Goal: Obtain resource: Obtain resource

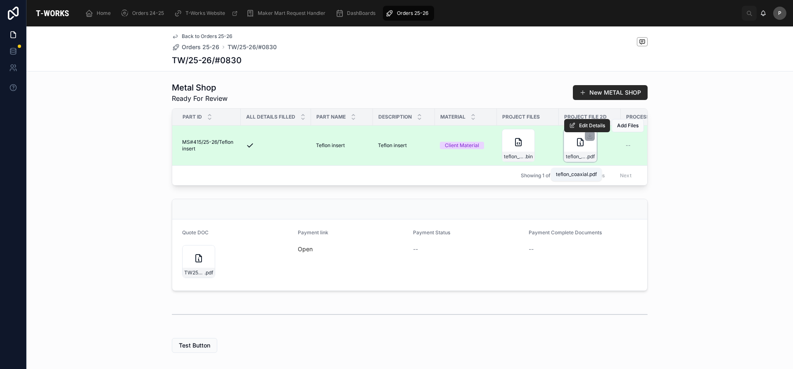
click at [567, 160] on span "teflon_coaxial" at bounding box center [576, 156] width 20 height 7
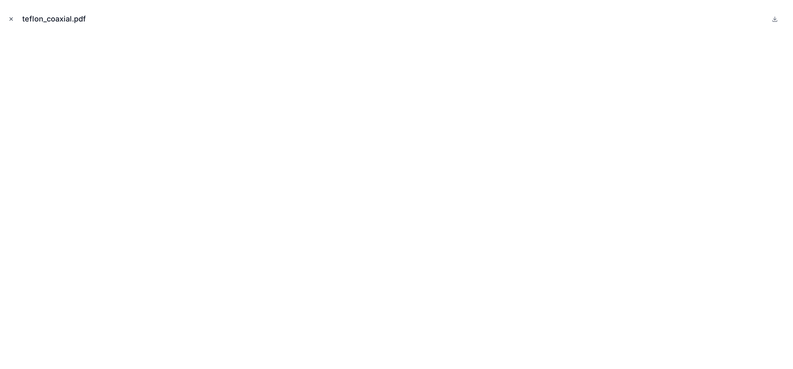
click at [12, 21] on icon "Close modal" at bounding box center [11, 19] width 6 height 6
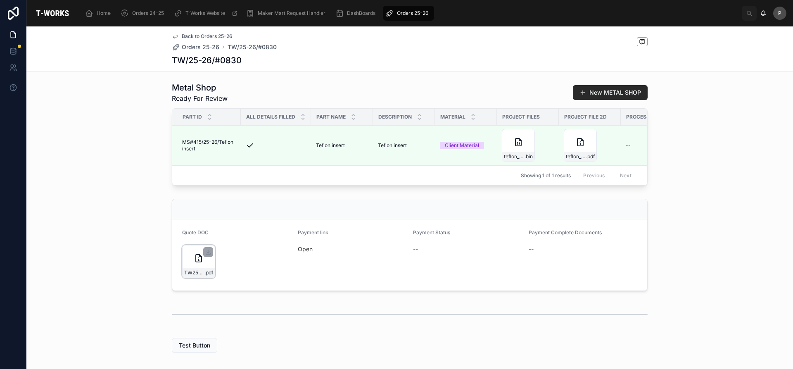
click at [196, 277] on div "TW25-26#0830 .pdf" at bounding box center [198, 261] width 33 height 33
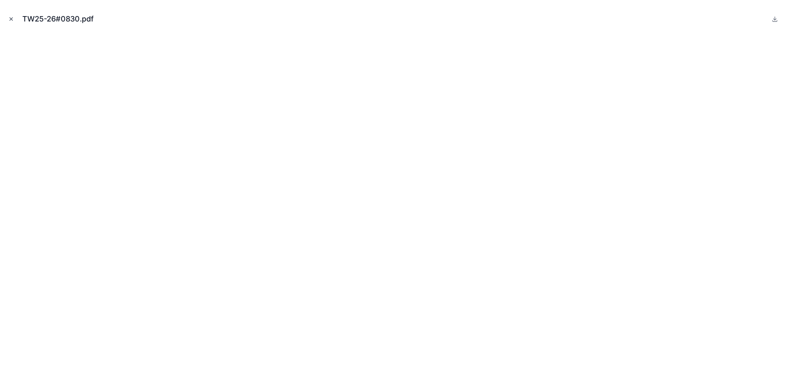
click at [10, 21] on icon "Close modal" at bounding box center [11, 19] width 6 height 6
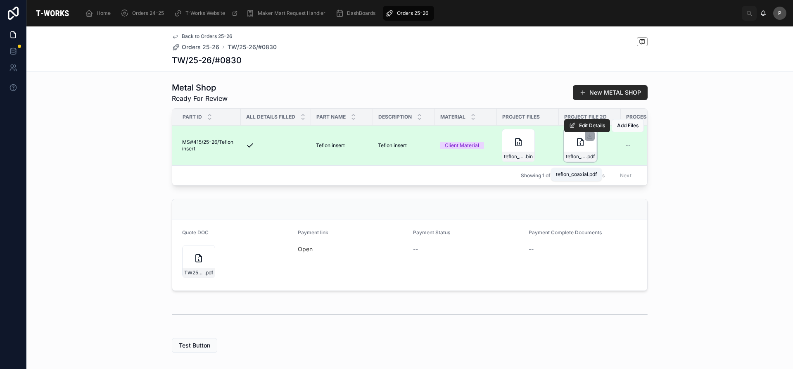
click at [574, 160] on span "teflon_coaxial" at bounding box center [576, 156] width 20 height 7
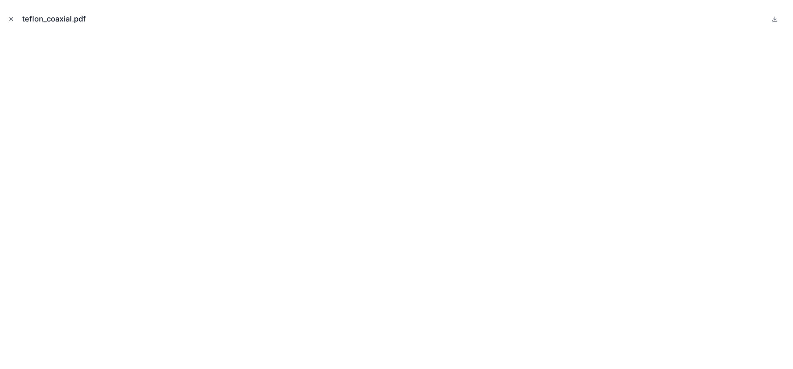
click at [12, 21] on icon "Close modal" at bounding box center [11, 19] width 6 height 6
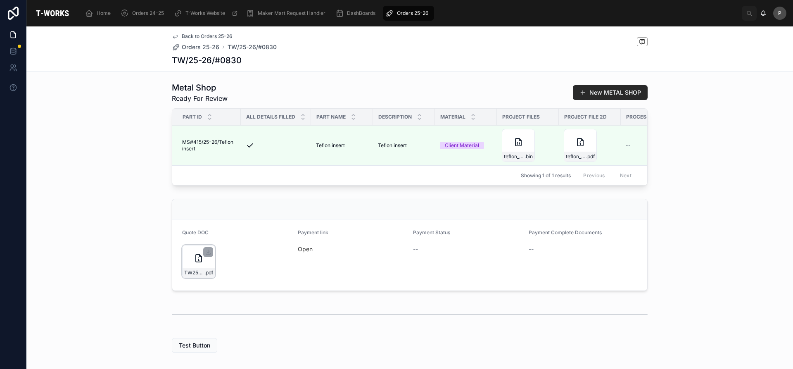
click at [195, 263] on icon at bounding box center [199, 258] width 10 height 10
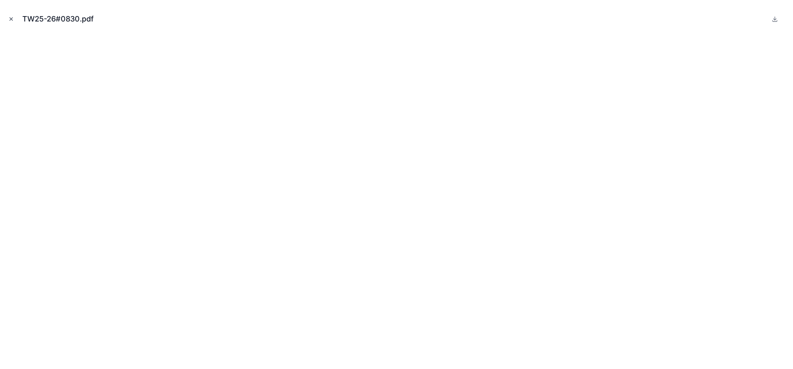
click at [13, 19] on icon "Close modal" at bounding box center [11, 19] width 6 height 6
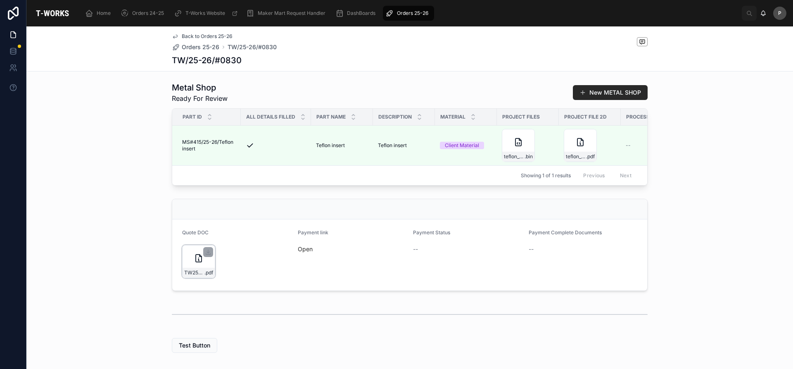
click at [196, 262] on icon at bounding box center [199, 257] width 6 height 7
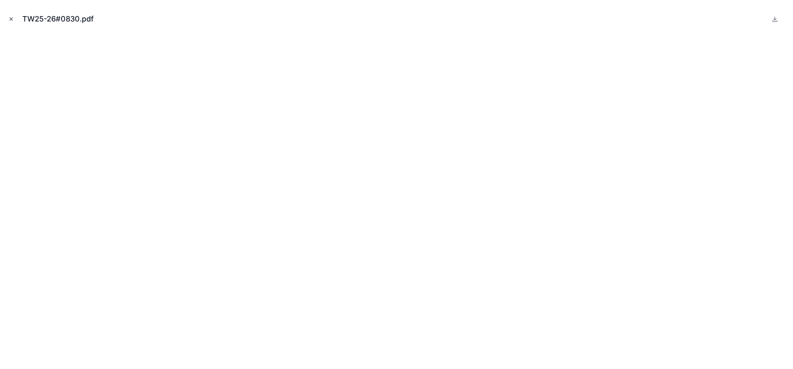
click at [10, 21] on icon "Close modal" at bounding box center [11, 19] width 6 height 6
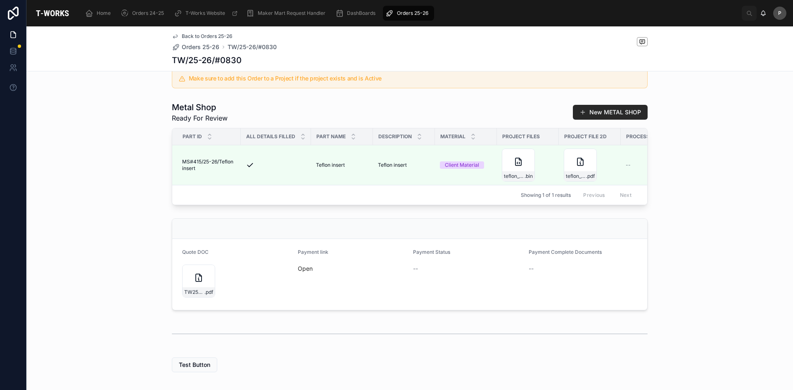
scroll to position [206, 0]
